Goal: Task Accomplishment & Management: Manage account settings

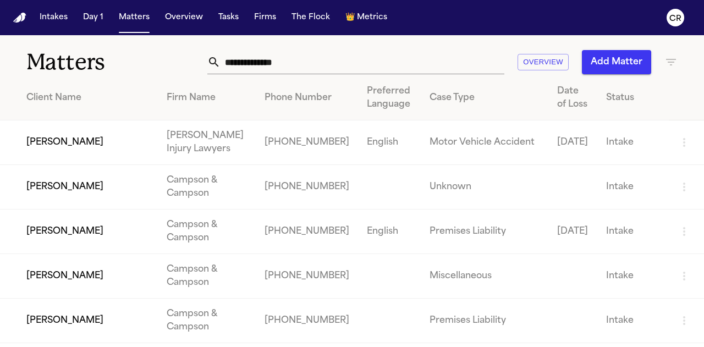
click at [62, 139] on td "[PERSON_NAME]" at bounding box center [79, 142] width 158 height 45
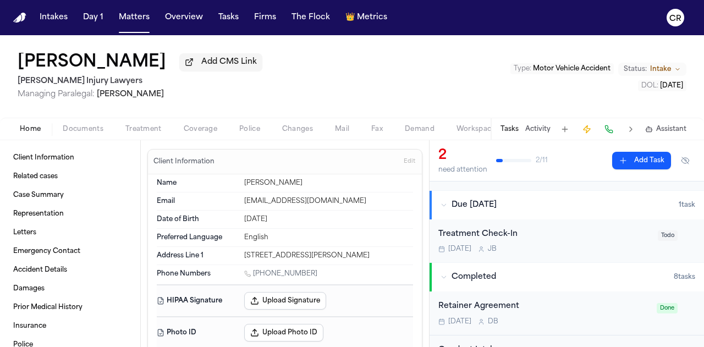
scroll to position [108, 0]
click at [490, 229] on div "Treatment Check-In" at bounding box center [544, 233] width 213 height 13
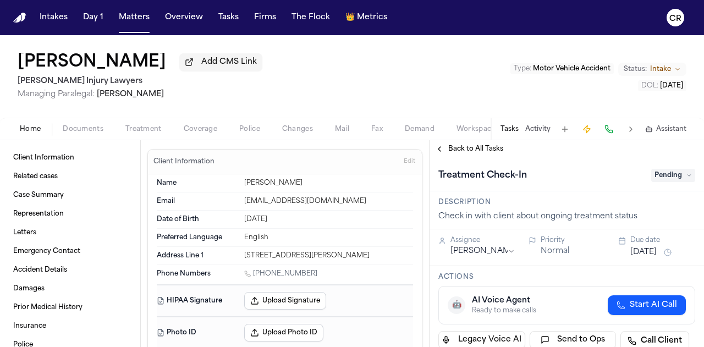
click at [33, 128] on span "Home" at bounding box center [30, 129] width 21 height 9
drag, startPoint x: 20, startPoint y: 14, endPoint x: 23, endPoint y: 2, distance: 11.9
click at [20, 14] on img "Home" at bounding box center [19, 18] width 13 height 10
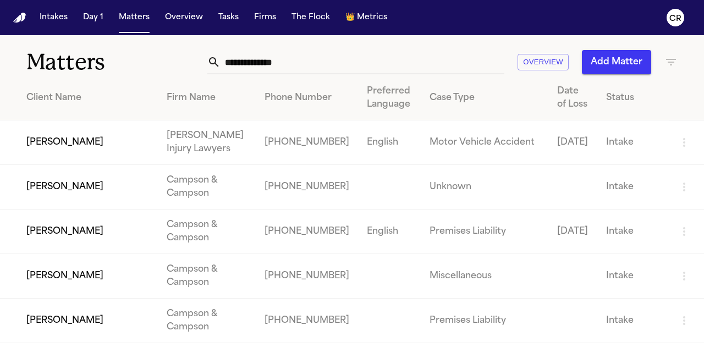
click at [62, 142] on td "[PERSON_NAME]" at bounding box center [79, 142] width 158 height 45
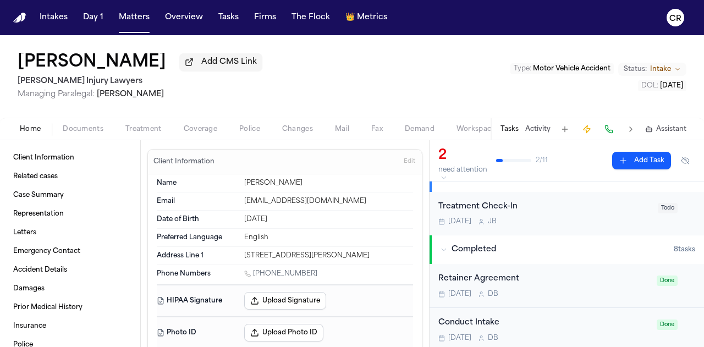
scroll to position [134, 0]
click at [488, 211] on div "Treatment Check-In" at bounding box center [544, 207] width 213 height 13
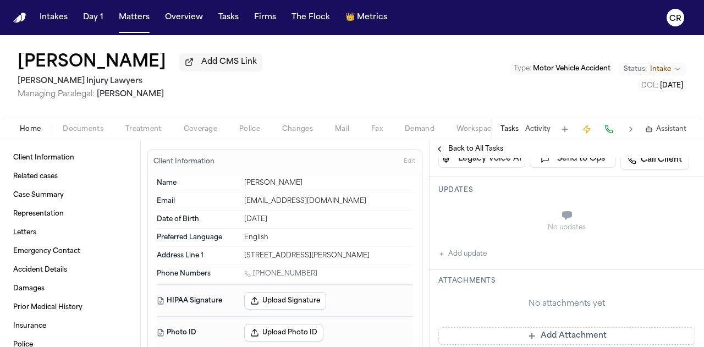
scroll to position [182, 0]
click at [453, 252] on button "Add update" at bounding box center [462, 252] width 48 height 13
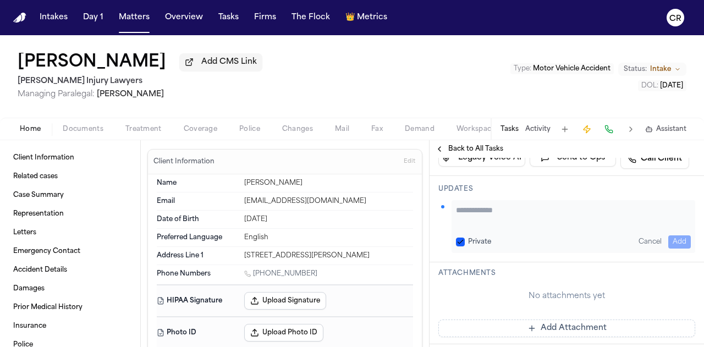
click at [490, 216] on textarea "Add your update" at bounding box center [573, 215] width 235 height 22
type textarea "**********"
click at [638, 240] on button "Cancel" at bounding box center [650, 241] width 32 height 13
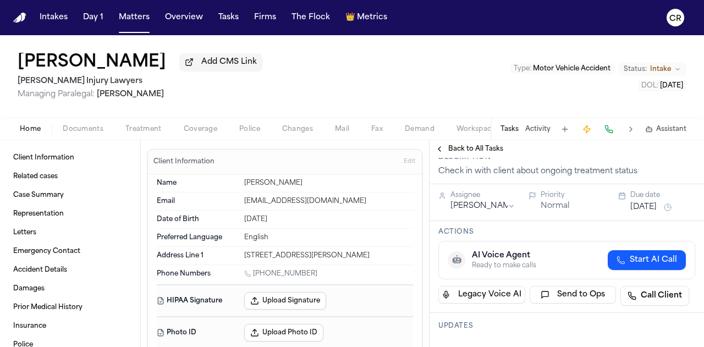
scroll to position [22, 0]
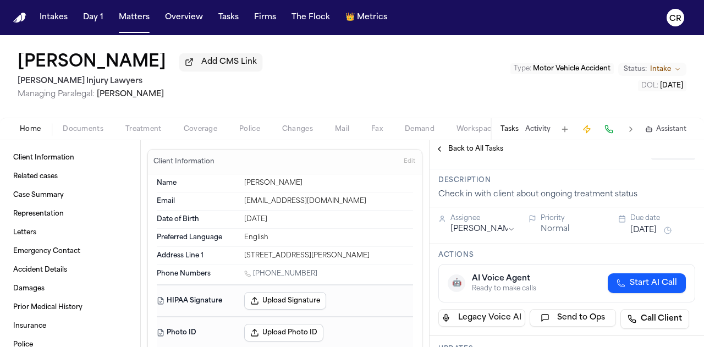
click at [508, 229] on html "Intakes Day 1 Matters Overview Tasks Firms The Flock 👑 Metrics CR [PERSON_NAME]…" at bounding box center [352, 173] width 704 height 347
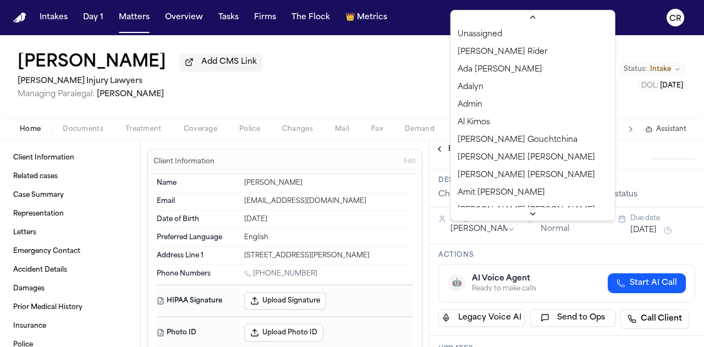
scroll to position [416, 0]
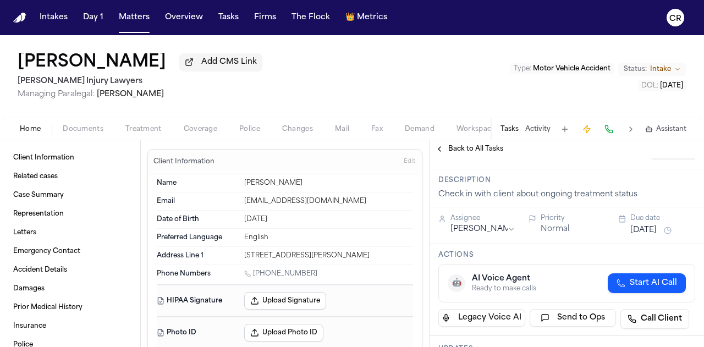
click at [508, 229] on html "Intakes Day 1 Matters Overview Tasks Firms The Flock 👑 Metrics CR [PERSON_NAME]…" at bounding box center [352, 173] width 704 height 347
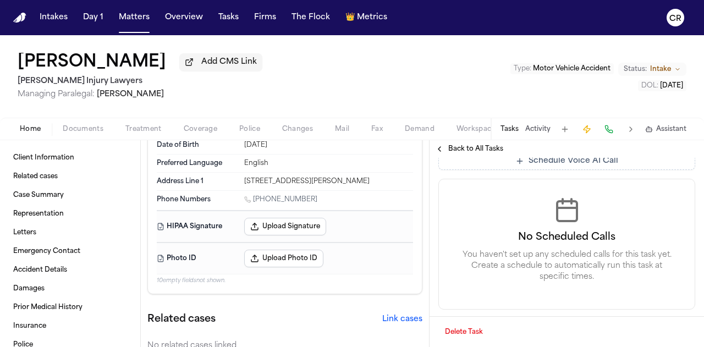
scroll to position [0, 0]
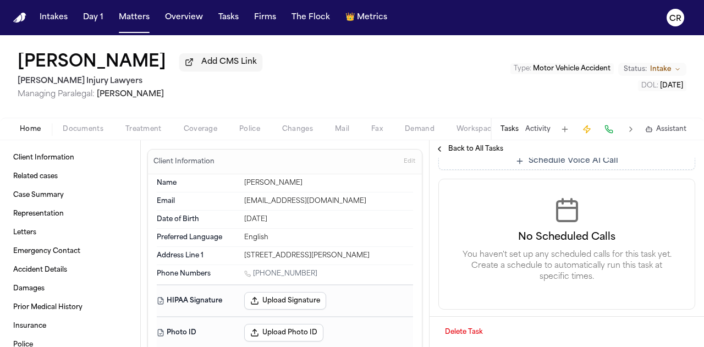
click at [293, 126] on span "Changes" at bounding box center [297, 129] width 31 height 9
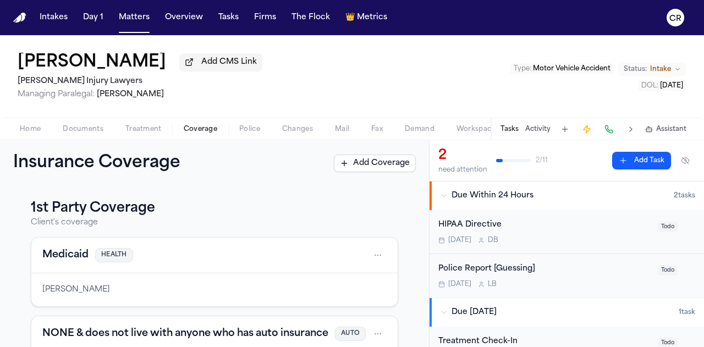
click at [355, 346] on html "Intakes Day 1 Matters Overview Tasks Firms The Flock 👑 Metrics CR [PERSON_NAME]…" at bounding box center [352, 173] width 704 height 347
click at [303, 99] on div "[PERSON_NAME] Add CMS Link [PERSON_NAME] Injury Lawyers Managing Paralegal: [PE…" at bounding box center [352, 76] width 704 height 82
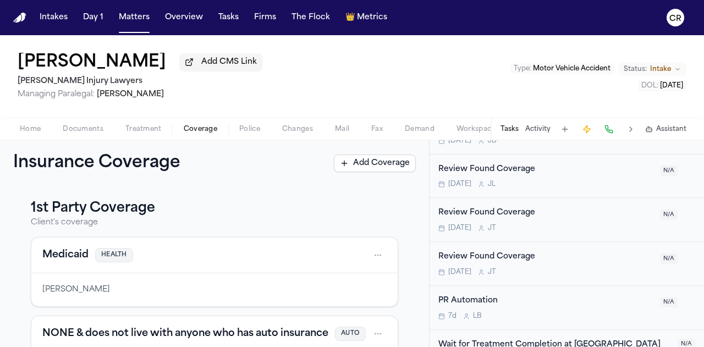
scroll to position [377, 0]
click at [134, 20] on button "Matters" at bounding box center [134, 18] width 40 height 20
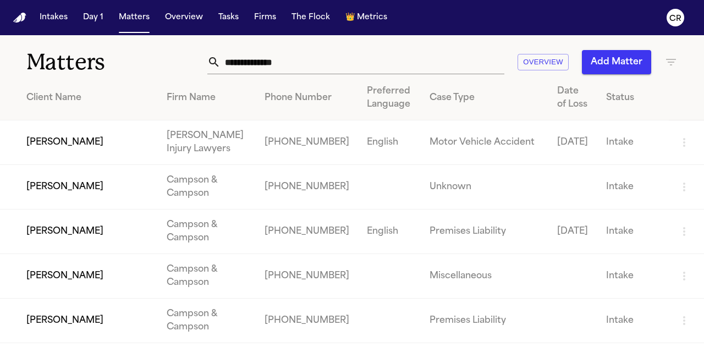
click at [402, 323] on td at bounding box center [389, 320] width 63 height 45
click at [9, 53] on div "Matters Overview Add Matter" at bounding box center [352, 55] width 704 height 41
click at [54, 145] on td "[PERSON_NAME]" at bounding box center [79, 142] width 158 height 45
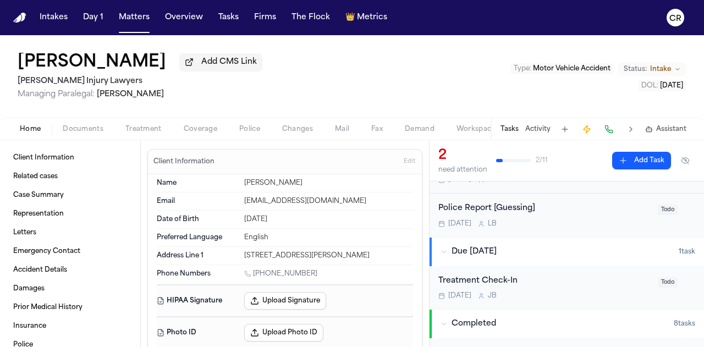
scroll to position [61, 0]
click at [663, 204] on span "Todo" at bounding box center [667, 209] width 20 height 10
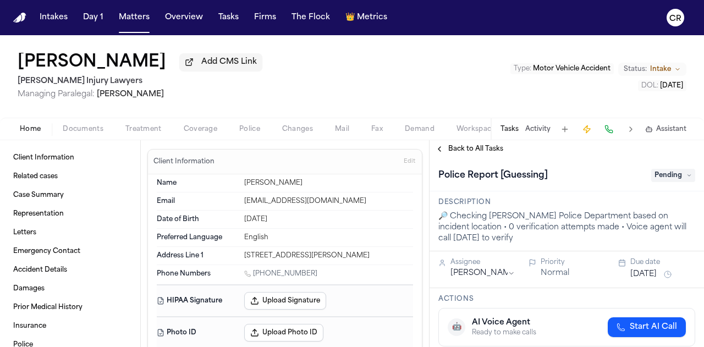
click at [686, 174] on icon at bounding box center [688, 175] width 5 height 5
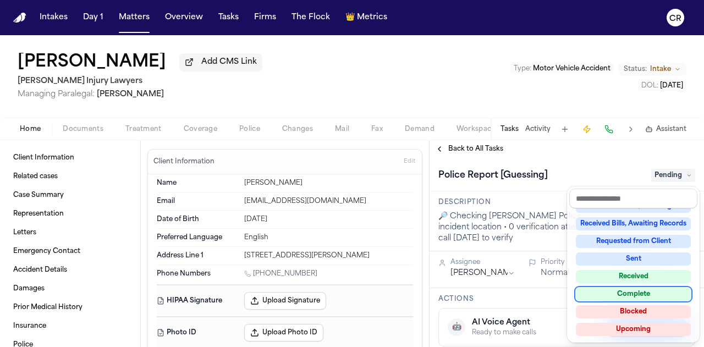
scroll to position [163, 0]
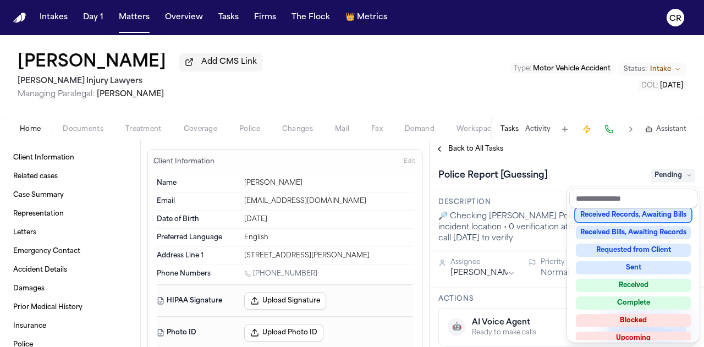
click at [464, 83] on div "[PERSON_NAME] Add CMS Link [PERSON_NAME] Injury Lawyers Managing Paralegal: [PE…" at bounding box center [352, 191] width 704 height 312
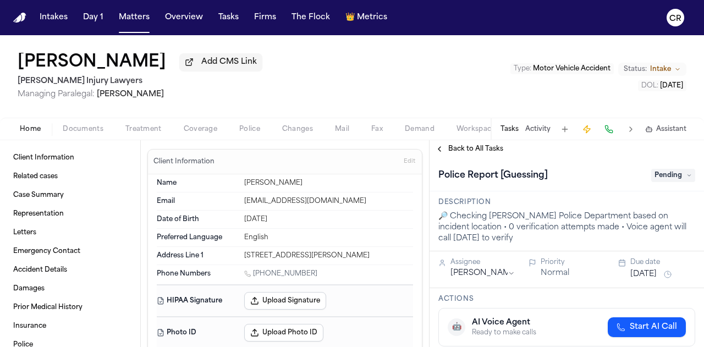
click at [442, 146] on button "Back to All Tasks" at bounding box center [468, 149] width 79 height 9
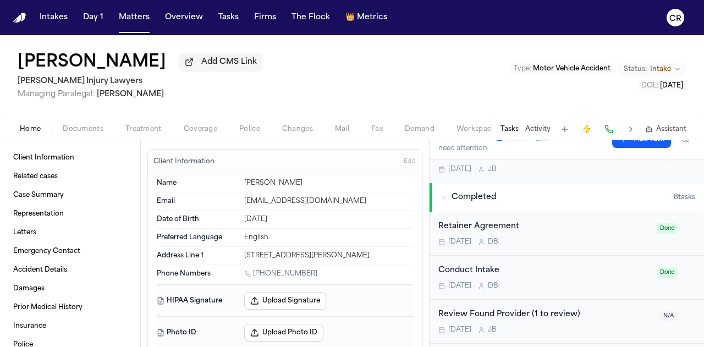
scroll to position [285, 0]
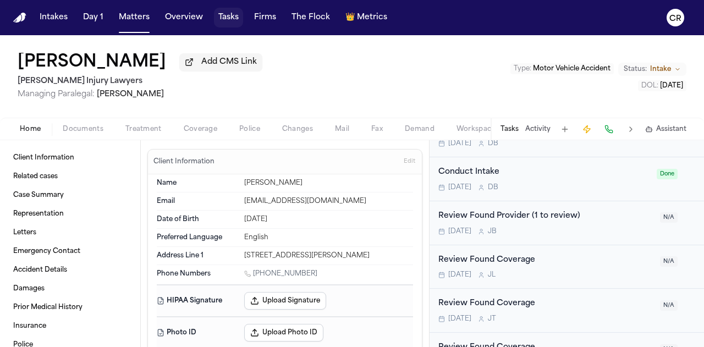
click at [224, 18] on button "Tasks" at bounding box center [228, 18] width 29 height 20
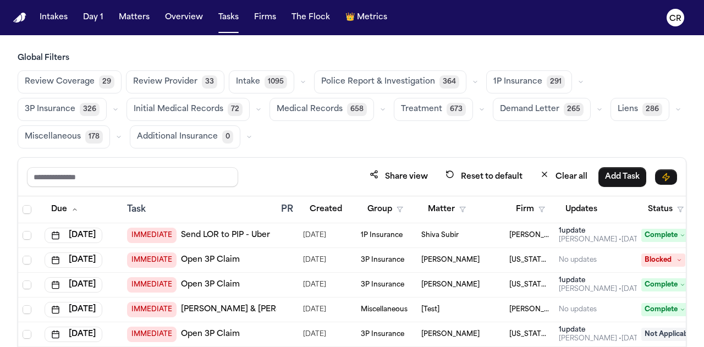
click at [410, 130] on div "Review Coverage 29 Review Provider 33 Intake 1095 Police Report & Investigation…" at bounding box center [352, 109] width 668 height 78
click at [73, 87] on span "Review Coverage" at bounding box center [60, 81] width 70 height 11
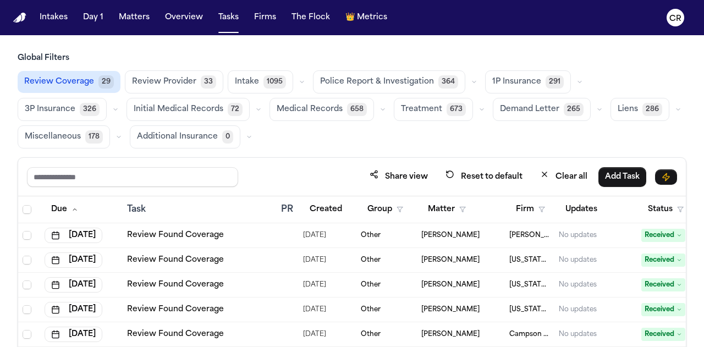
click at [298, 83] on icon "button" at bounding box center [301, 82] width 7 height 7
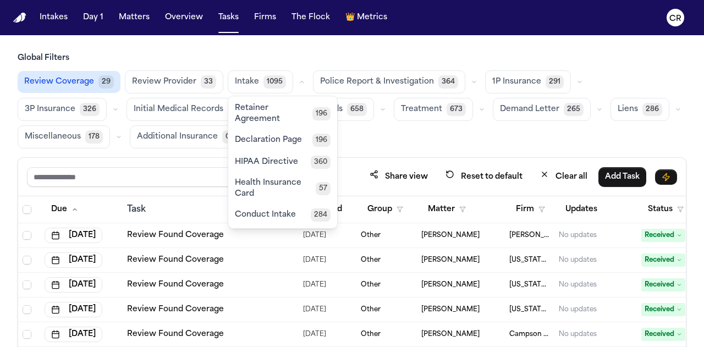
click at [385, 141] on div "Review Coverage 29 Review Provider 33 Intake 1095 [MEDICAL_DATA] Agreement 196 …" at bounding box center [352, 109] width 668 height 78
click at [482, 137] on div "Review Coverage 29 Review Provider 33 Intake 1095 [MEDICAL_DATA] Agreement 196 …" at bounding box center [352, 109] width 668 height 78
click at [358, 181] on div "Share view Reset to default Clear all Add Task" at bounding box center [352, 177] width 650 height 20
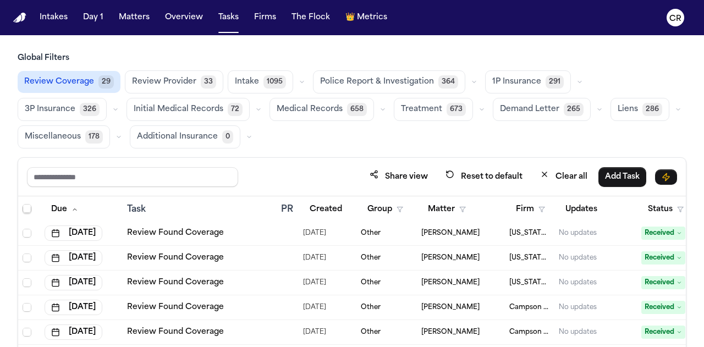
scroll to position [27, 119]
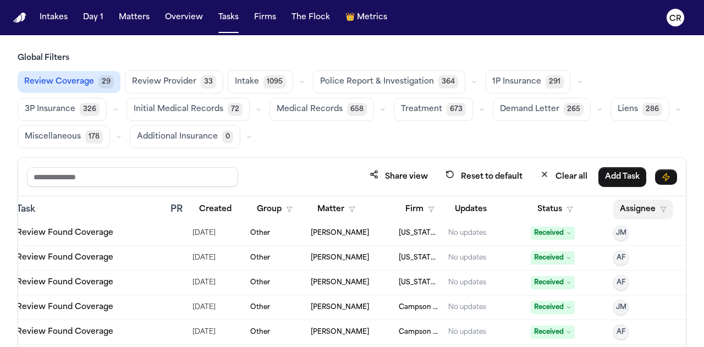
click at [660, 207] on polygon "button" at bounding box center [662, 209] width 5 height 5
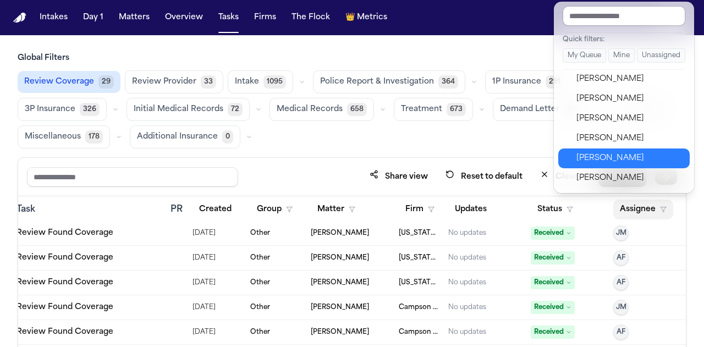
scroll to position [534, 0]
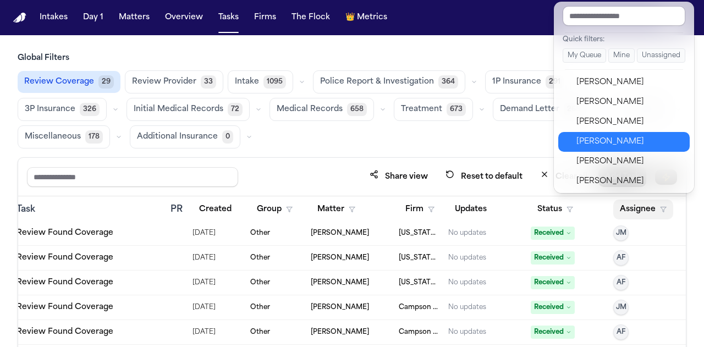
click at [639, 144] on div "[PERSON_NAME]" at bounding box center [629, 141] width 107 height 13
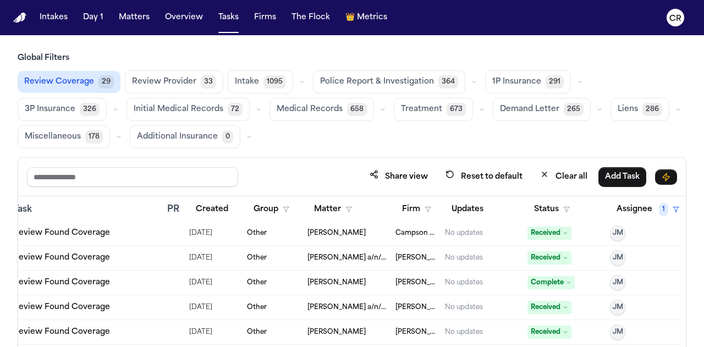
click at [507, 141] on div "Review Coverage 29 Review Provider 33 Intake 1095 Police Report & Investigation…" at bounding box center [352, 109] width 668 height 78
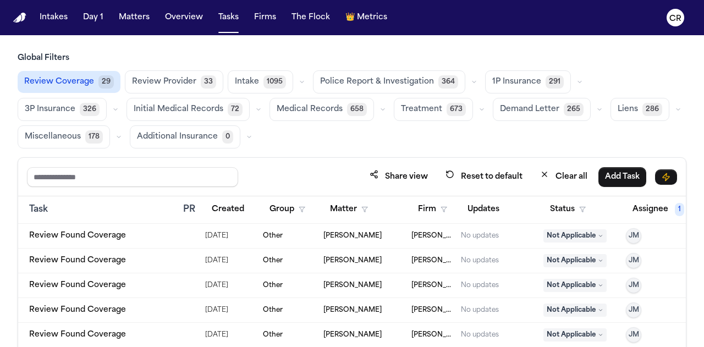
scroll to position [1251, 98]
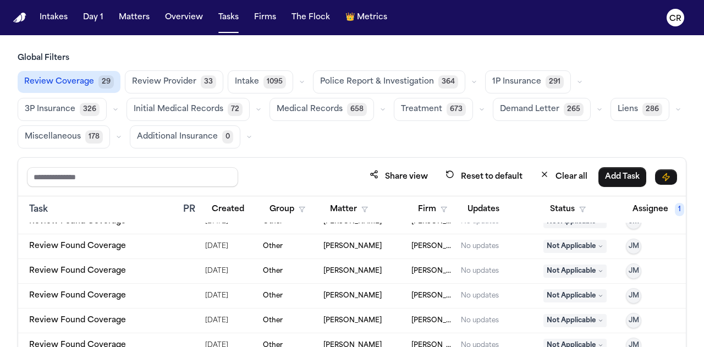
click at [394, 113] on button "Treatment 673" at bounding box center [433, 109] width 79 height 23
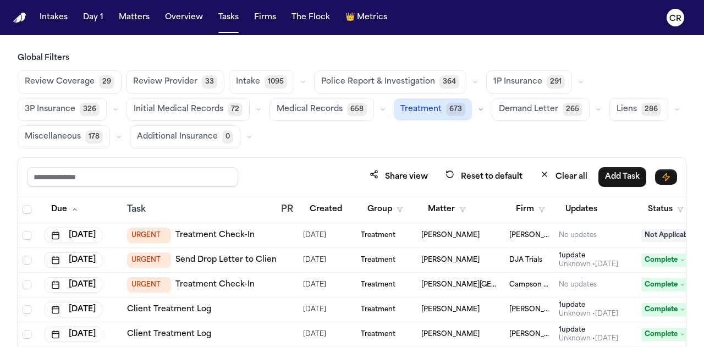
click at [140, 256] on span "URGENT" at bounding box center [149, 259] width 44 height 15
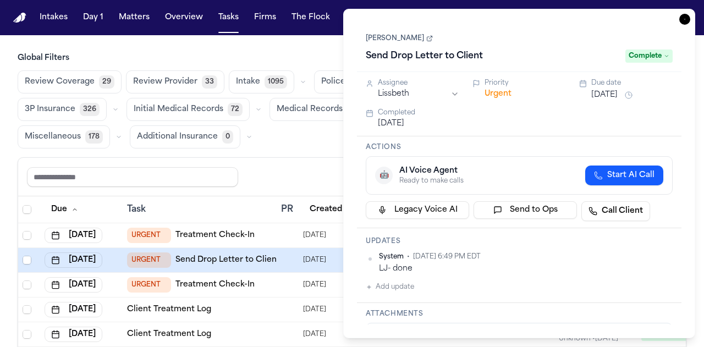
click at [281, 175] on div "Share view Reset to default Clear all Add Task" at bounding box center [352, 177] width 650 height 20
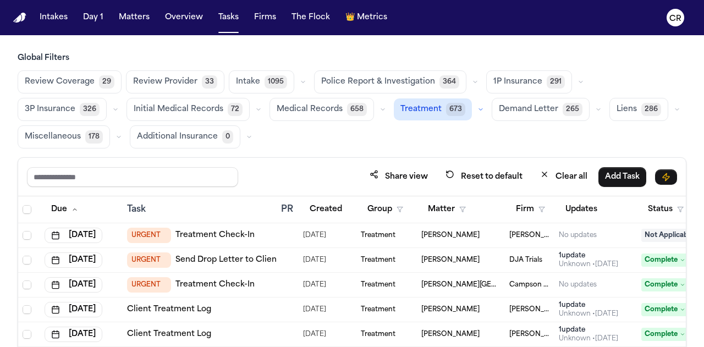
click at [477, 110] on icon "button" at bounding box center [480, 109] width 7 height 7
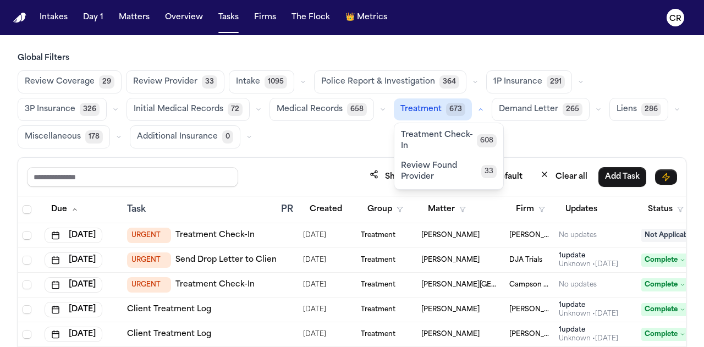
click at [449, 141] on div "Review Coverage 29 Review Provider 33 Intake 1095 Police Report & Investigation…" at bounding box center [352, 109] width 668 height 78
click at [498, 137] on div "Review Coverage 29 Review Provider 33 Intake 1095 Police Report & Investigation…" at bounding box center [352, 109] width 668 height 78
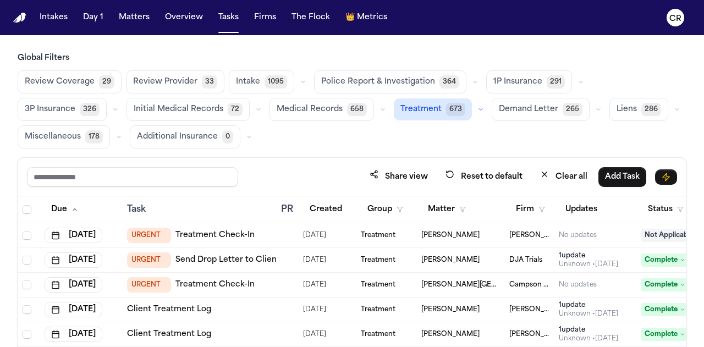
click at [248, 184] on div "Share view Reset to default Clear all Add Task" at bounding box center [352, 177] width 650 height 20
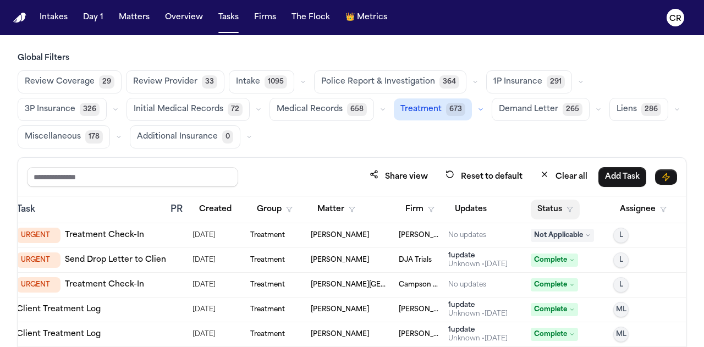
click at [566, 209] on icon "button" at bounding box center [569, 209] width 7 height 7
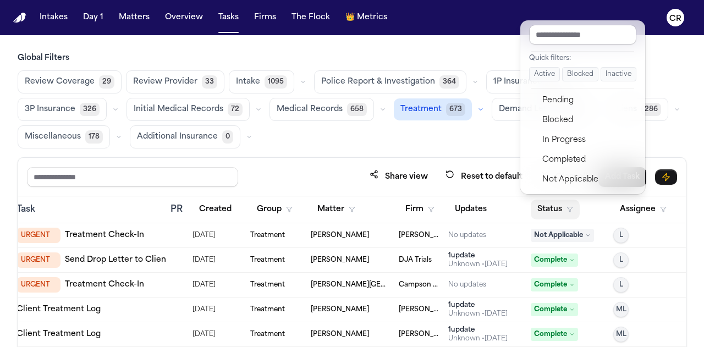
click at [539, 74] on button "Active" at bounding box center [544, 74] width 31 height 14
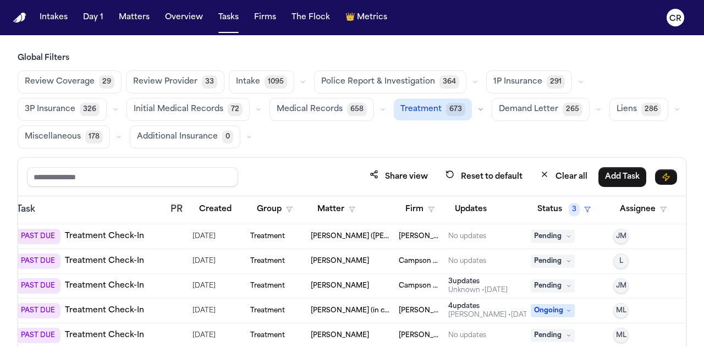
scroll to position [0, 119]
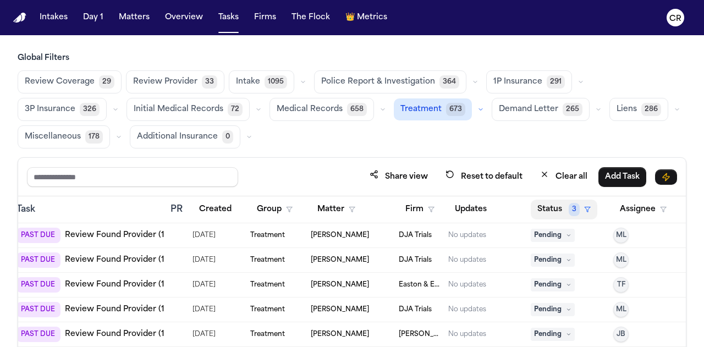
click at [585, 203] on button "Status 3" at bounding box center [563, 210] width 67 height 20
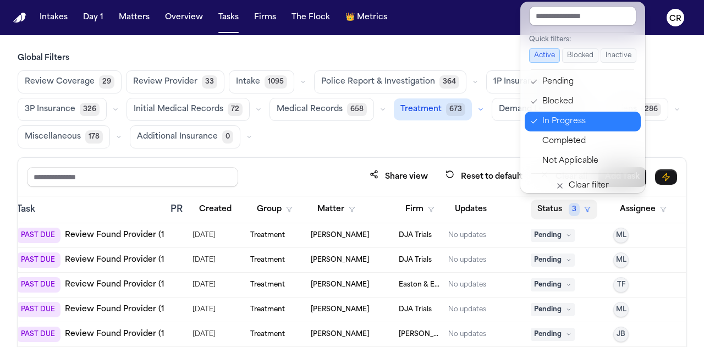
scroll to position [7, 0]
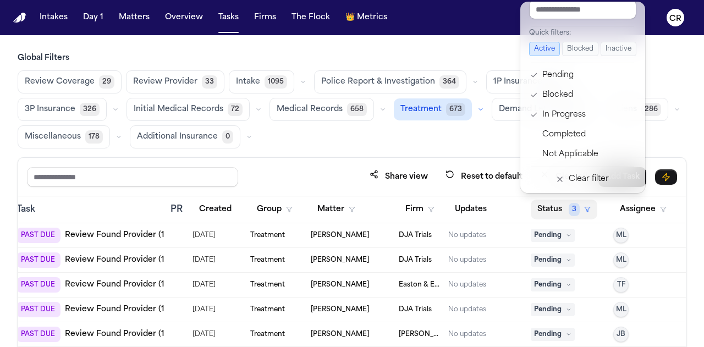
click at [344, 143] on div "Global Filters Review Coverage 29 Review Provider 33 Intake 1095 Police Report …" at bounding box center [352, 238] width 668 height 370
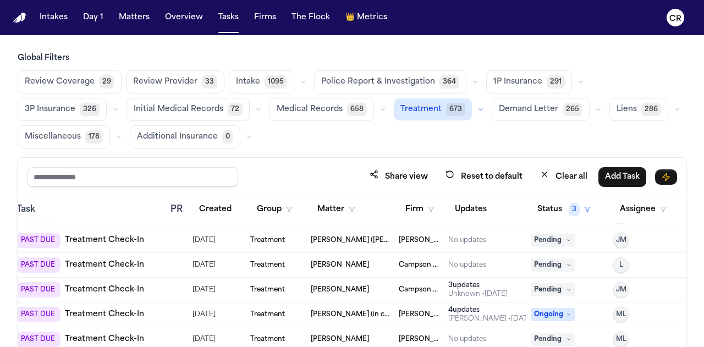
scroll to position [0, 119]
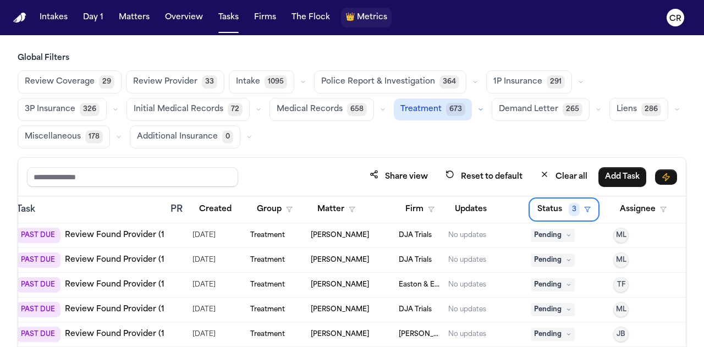
click at [368, 17] on span "Metrics" at bounding box center [372, 17] width 30 height 11
